Goal: Navigation & Orientation: Find specific page/section

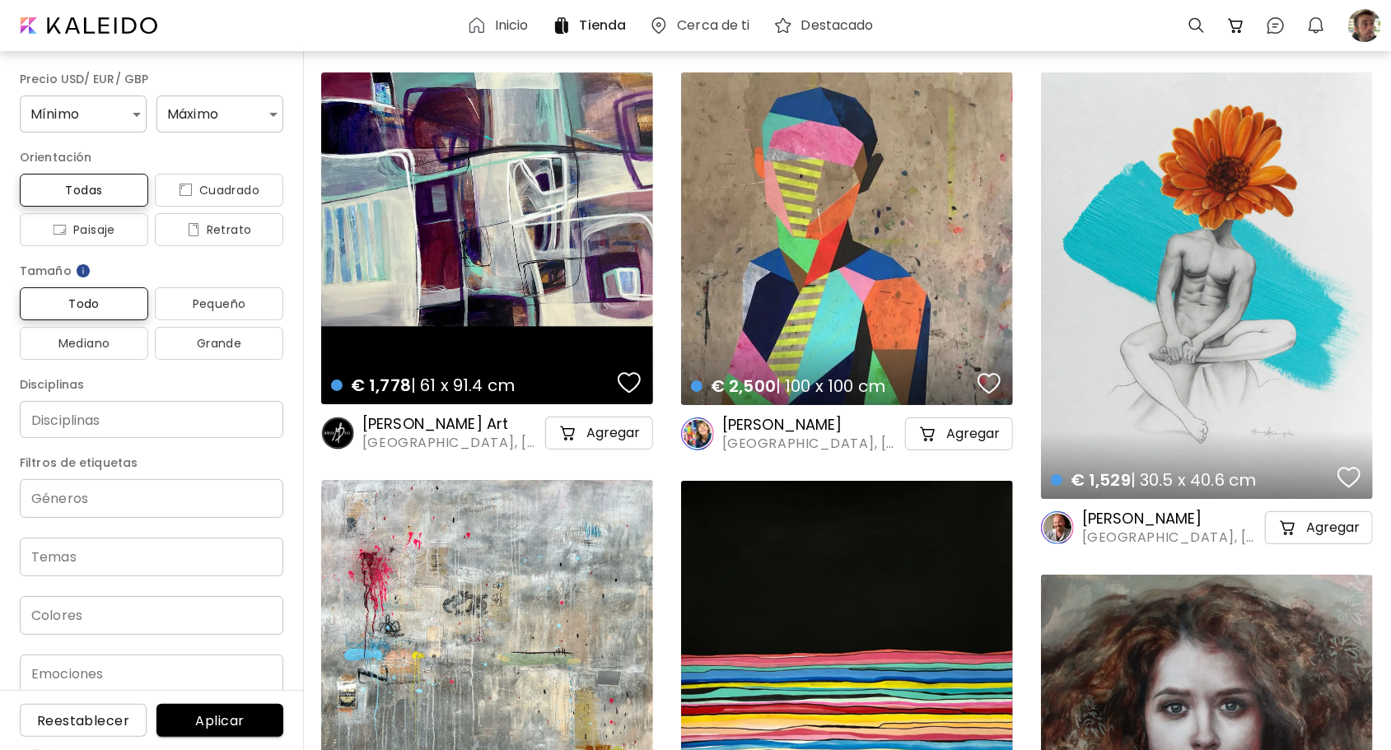
click at [519, 24] on h6 "Inicio" at bounding box center [512, 25] width 34 height 13
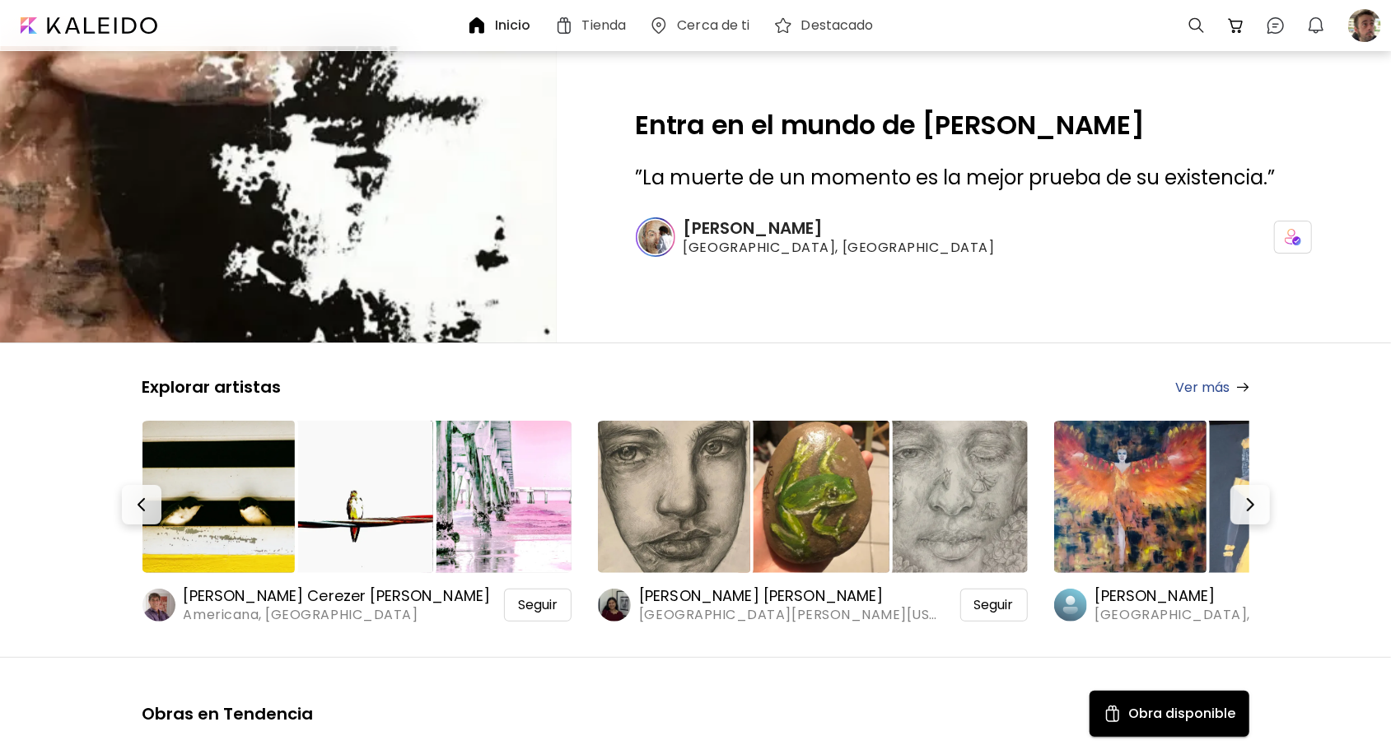
click at [336, 595] on h6 "[PERSON_NAME] Cerezer [PERSON_NAME]" at bounding box center [337, 597] width 307 height 20
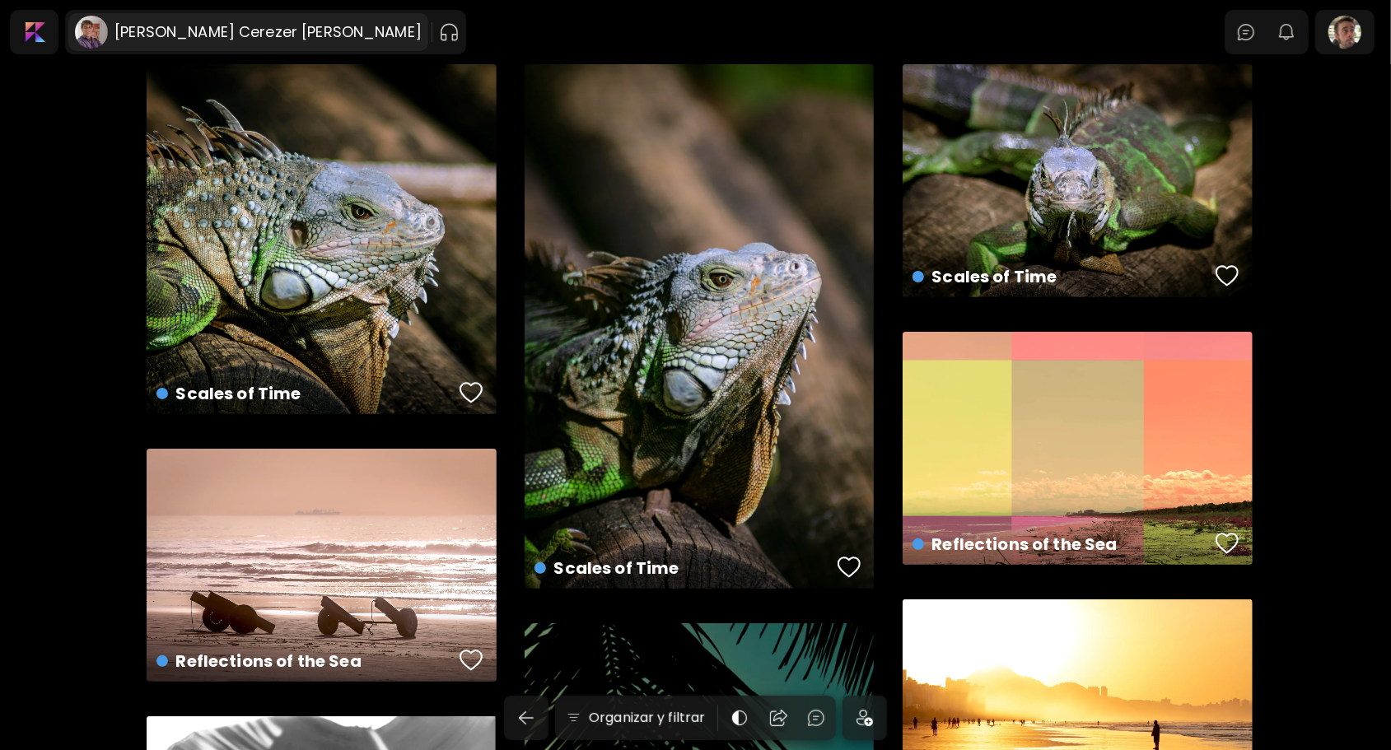
click at [201, 31] on h6 "[PERSON_NAME] Cerezer [PERSON_NAME]" at bounding box center [268, 32] width 307 height 20
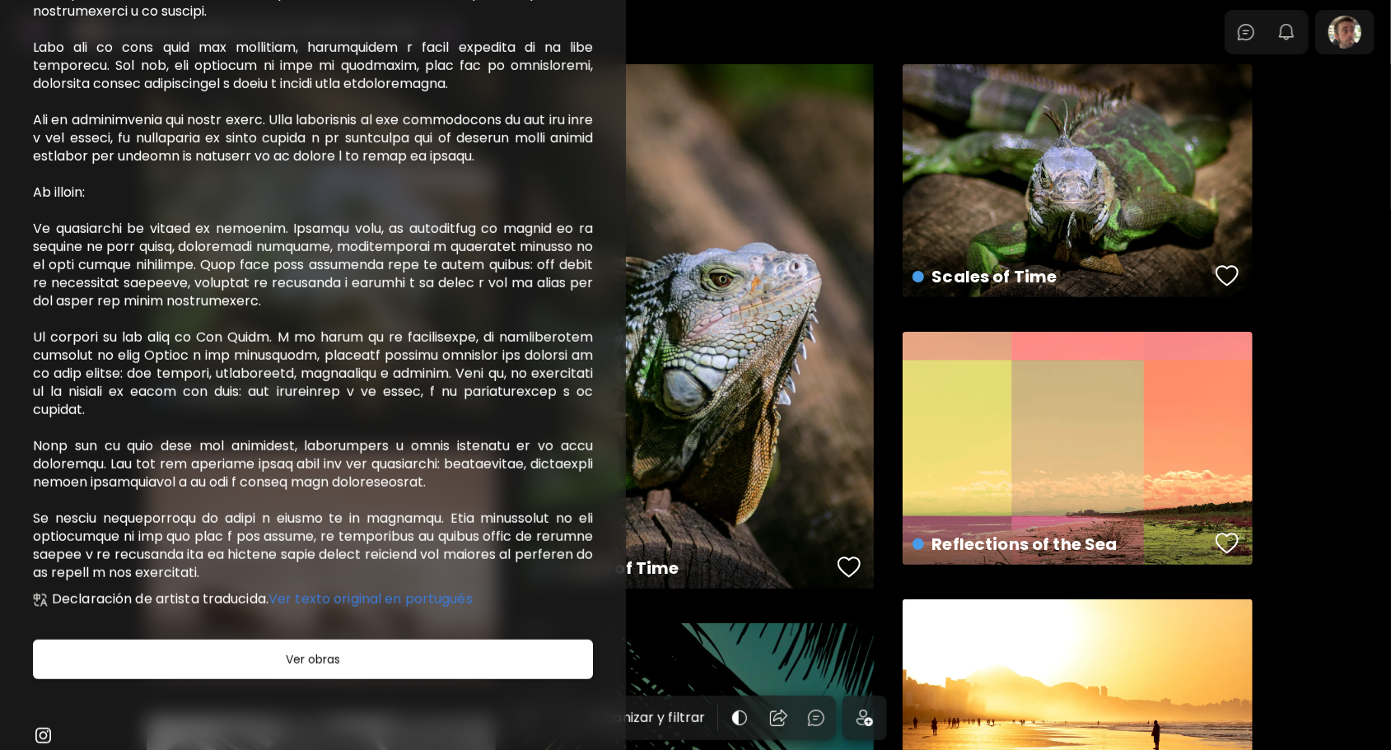
scroll to position [507, 0]
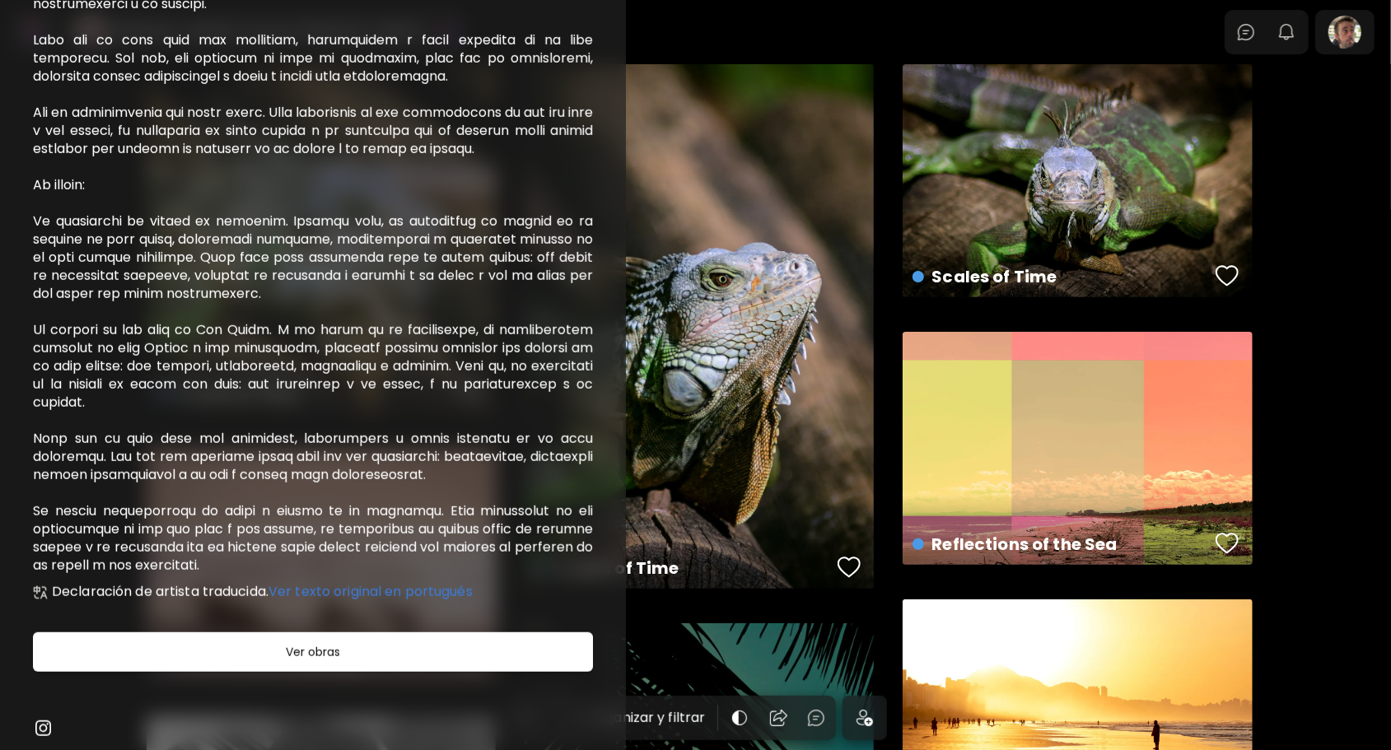
click at [41, 729] on img at bounding box center [43, 728] width 20 height 20
